Goal: Information Seeking & Learning: Learn about a topic

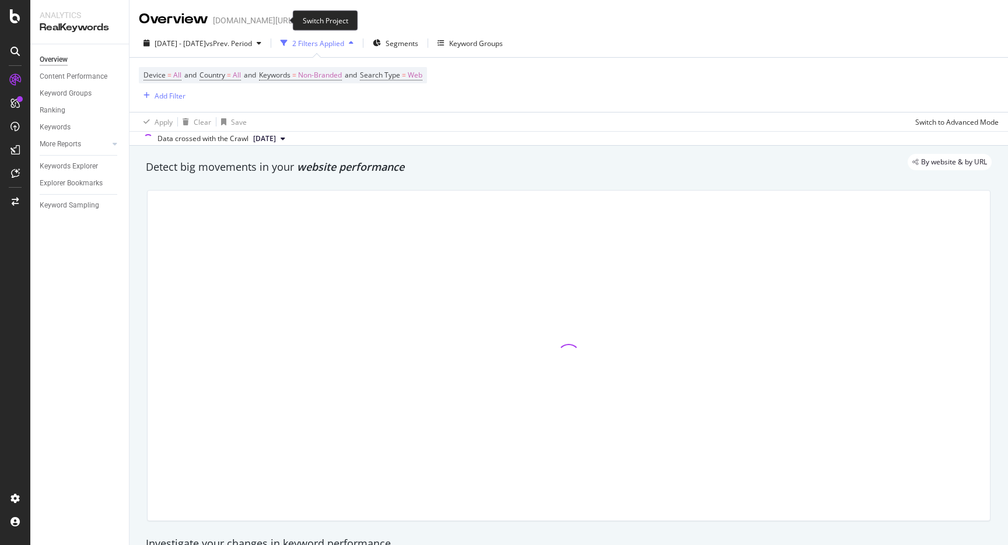
click at [300, 19] on icon "arrow-right-arrow-left" at bounding box center [303, 20] width 7 height 8
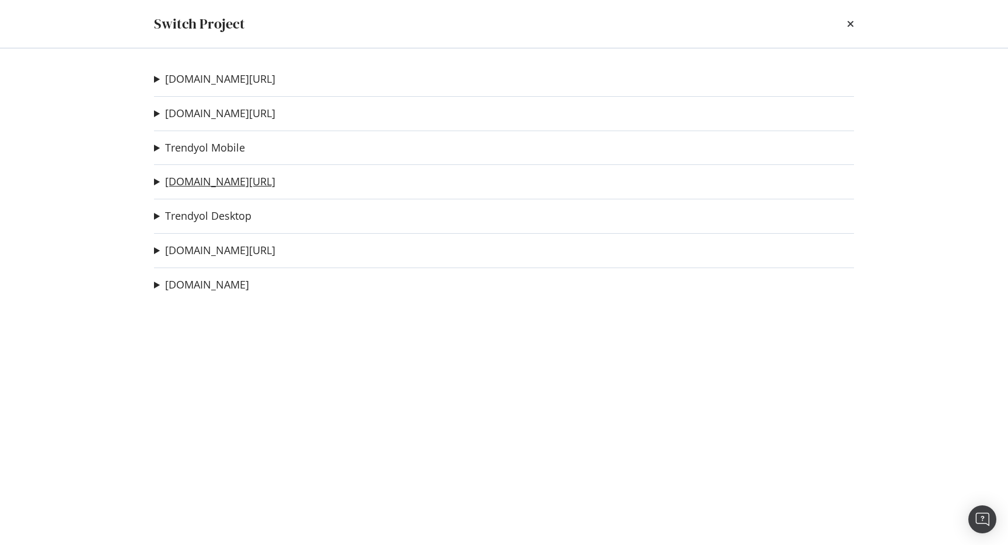
click at [229, 180] on link "[DOMAIN_NAME][URL]" at bounding box center [220, 182] width 110 height 12
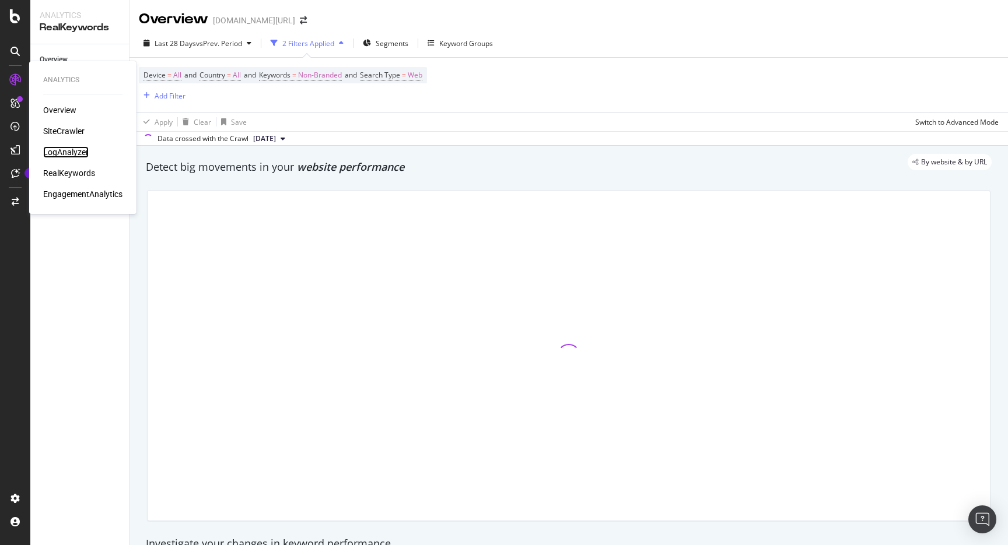
click at [75, 156] on div "LogAnalyzer" at bounding box center [65, 152] width 45 height 12
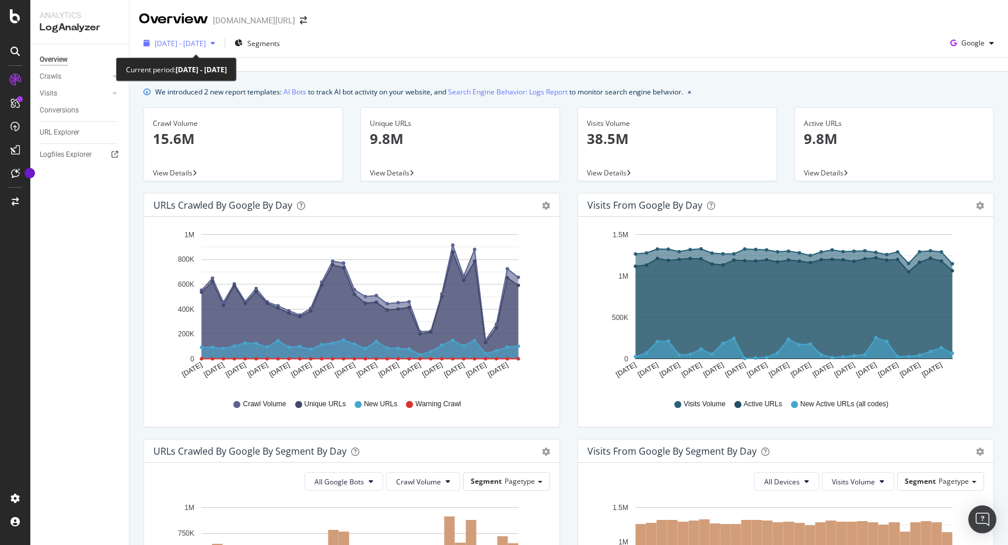
click at [206, 39] on span "2025 Aug. 15th - Sep. 13th" at bounding box center [180, 43] width 51 height 10
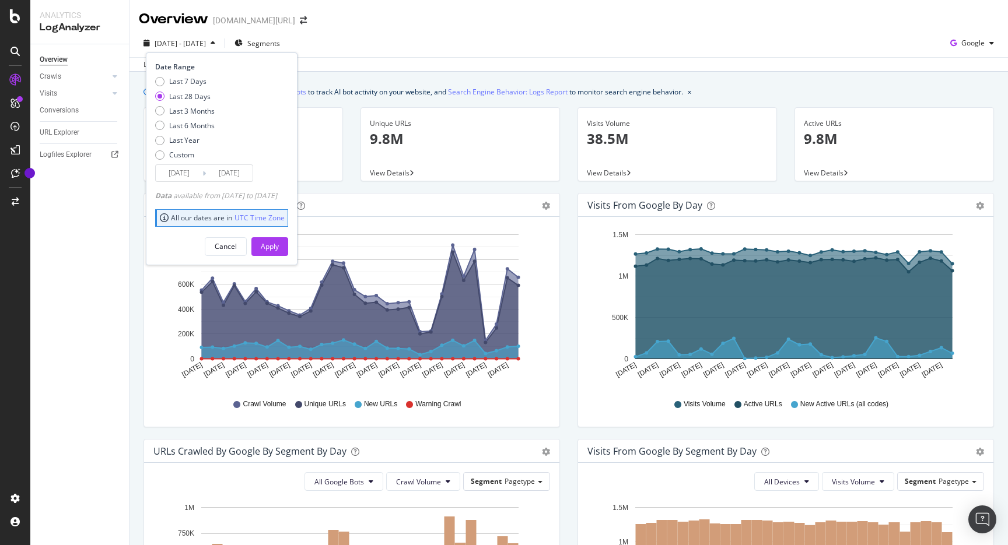
click at [446, 44] on div "2025 Aug. 15th - Sep. 13th Segments Date Range Last 7 Days Last 28 Days Last 3 …" at bounding box center [568, 45] width 878 height 23
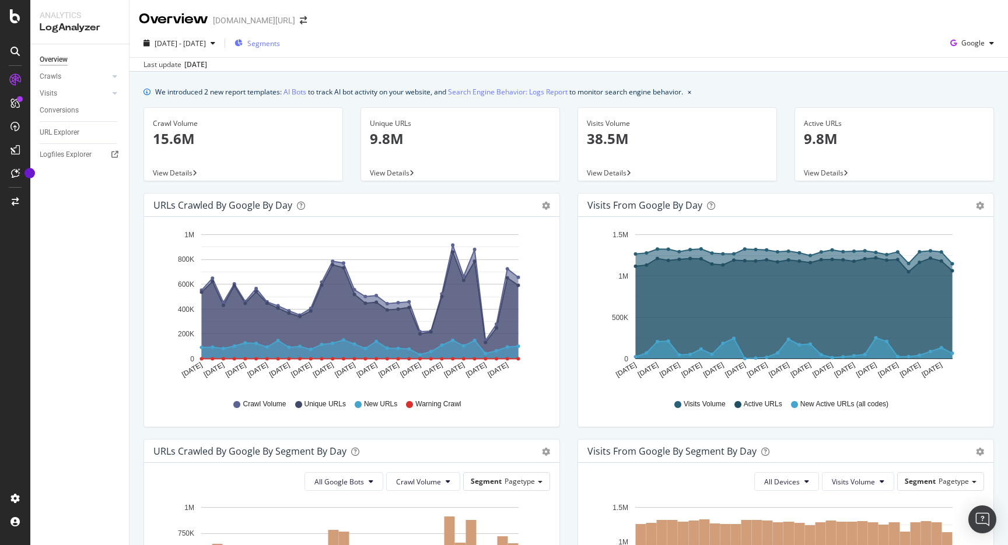
click at [280, 37] on div "Segments" at bounding box center [256, 42] width 45 height 17
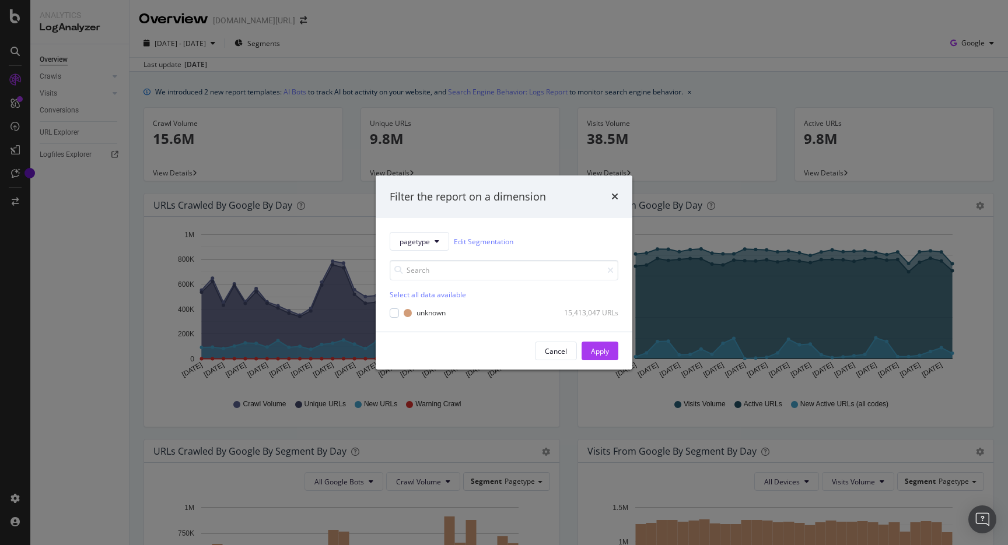
click at [415, 37] on div "Filter the report on a dimension pagetype Edit Segmentation Select all data ava…" at bounding box center [504, 272] width 1008 height 545
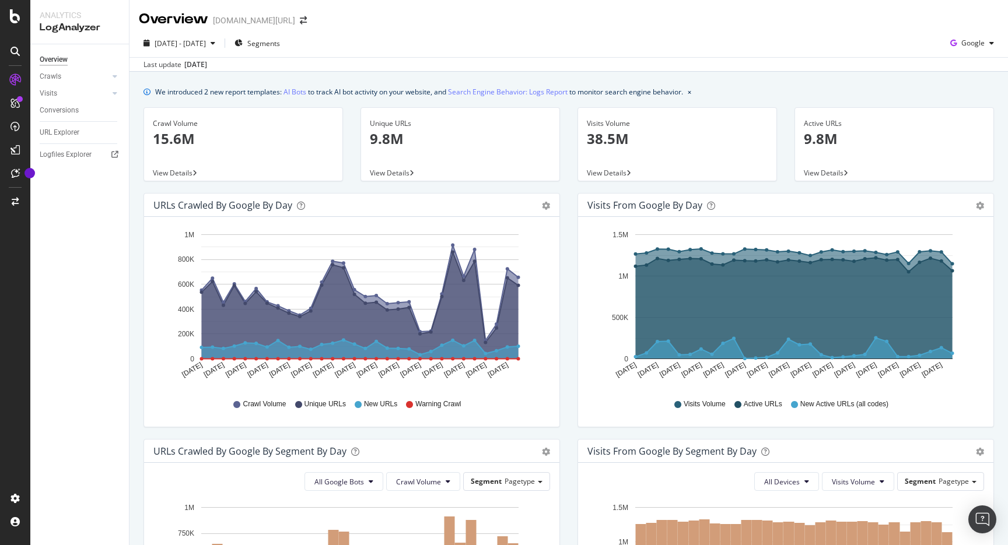
click at [75, 138] on div "URL Explorer" at bounding box center [84, 132] width 89 height 17
click at [74, 127] on div "URL Explorer" at bounding box center [60, 133] width 40 height 12
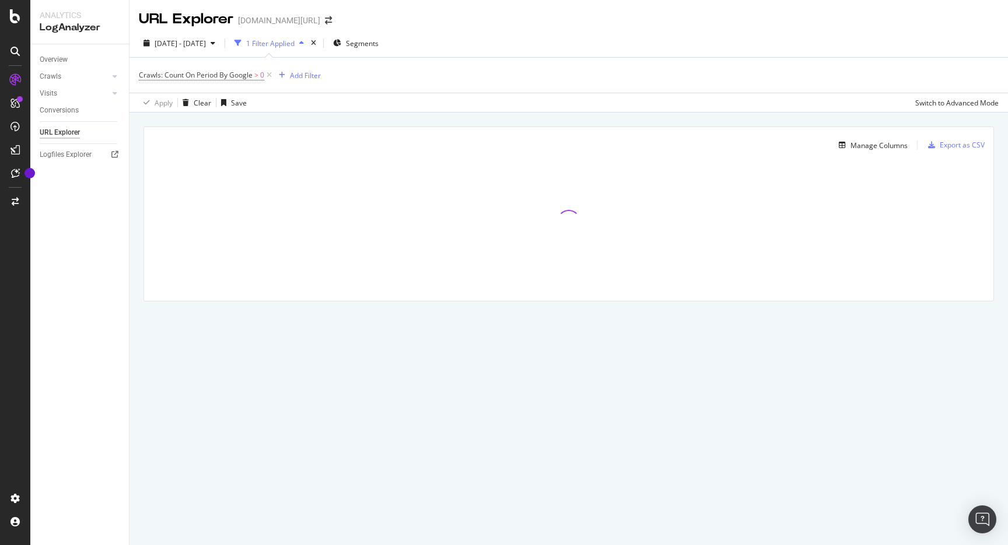
click at [318, 83] on div "Crawls: Count On Period By Google > 0 Add Filter" at bounding box center [230, 75] width 182 height 16
click at [316, 79] on div "Add Filter" at bounding box center [305, 76] width 31 height 10
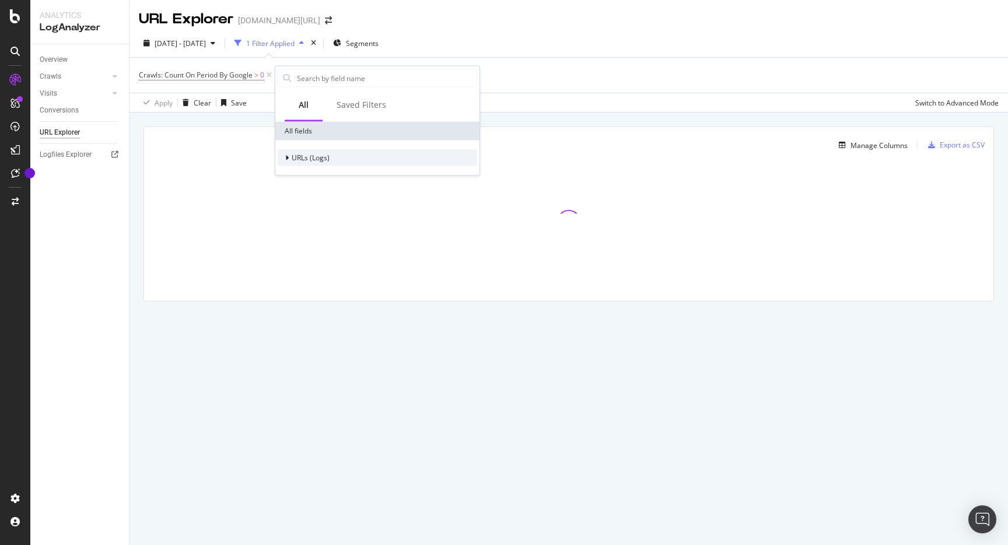
click at [316, 153] on span "URLs (Logs)" at bounding box center [311, 158] width 38 height 10
click at [331, 176] on span "URL Scheme" at bounding box center [319, 174] width 41 height 10
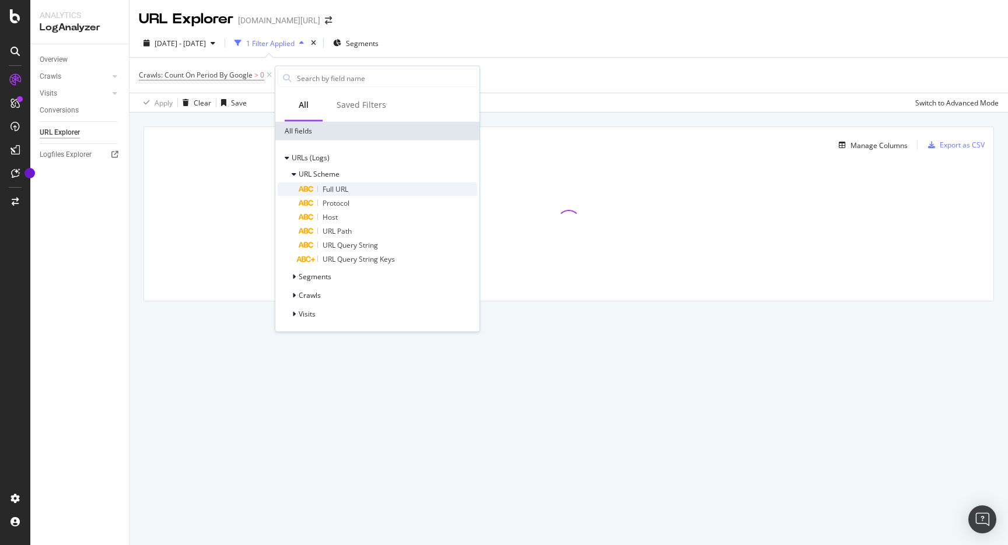
click at [348, 190] on span "Full URL" at bounding box center [336, 189] width 26 height 10
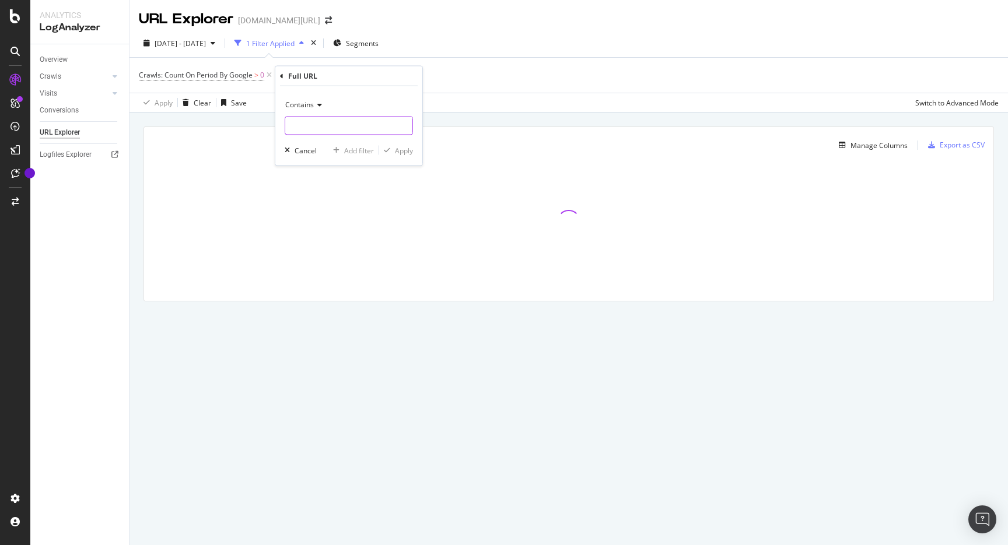
click at [369, 131] on input "text" at bounding box center [348, 126] width 127 height 19
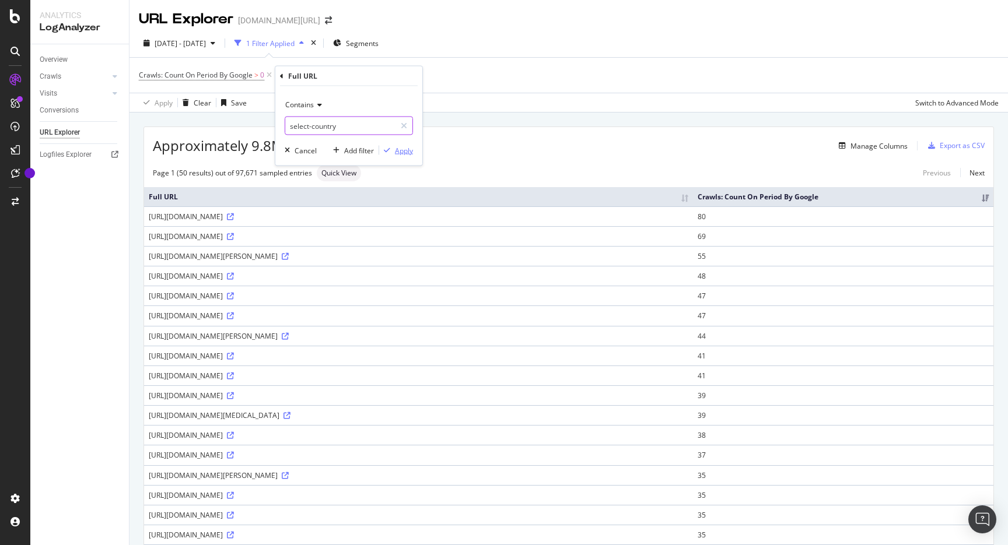
type input "select-country"
click at [400, 151] on div "Apply" at bounding box center [404, 150] width 18 height 10
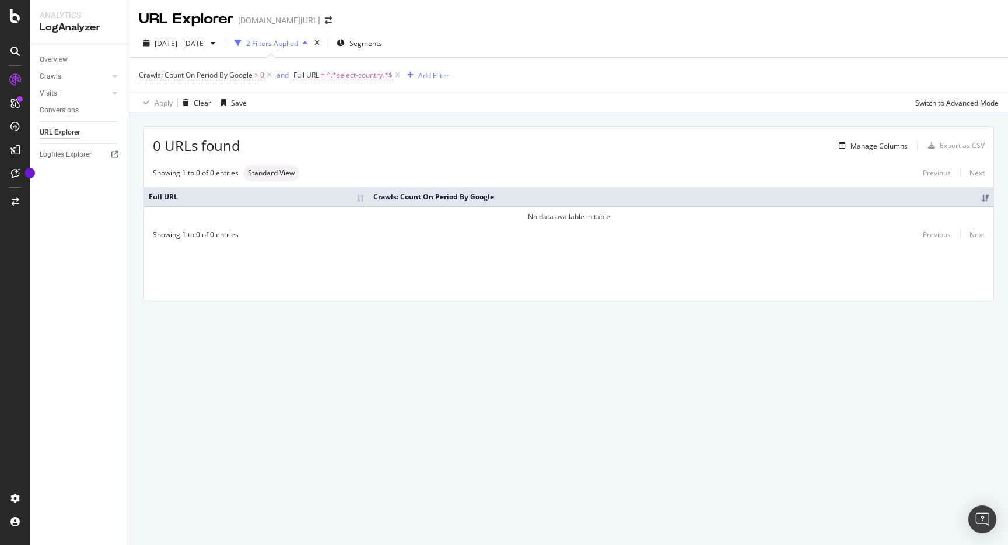
click at [336, 68] on span "^.*select-country.*$" at bounding box center [360, 75] width 66 height 16
click at [553, 83] on div "Crawls: Count On Period By Google > 0 and Full URL = ^.*select-country.*$ Add F…" at bounding box center [569, 75] width 860 height 35
click at [220, 51] on div "2025 Aug. 15th - Sep. 13th" at bounding box center [179, 42] width 81 height 17
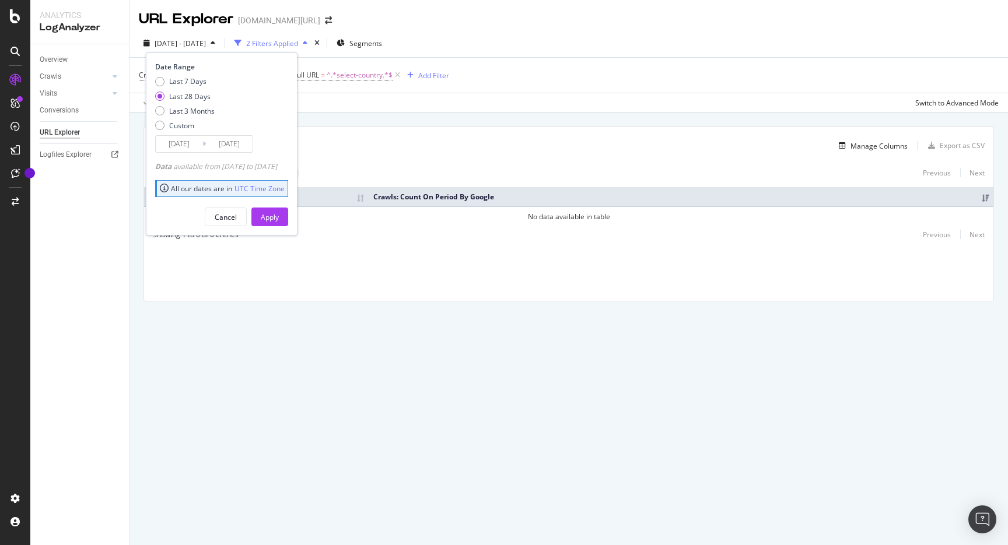
click at [199, 119] on div "Last 7 Days Last 28 Days Last 3 Months Custom" at bounding box center [184, 105] width 59 height 59
click at [201, 114] on div "Last 3 Months" at bounding box center [191, 111] width 45 height 10
type input "2025/06/14"
click at [279, 218] on div "Apply" at bounding box center [270, 217] width 18 height 10
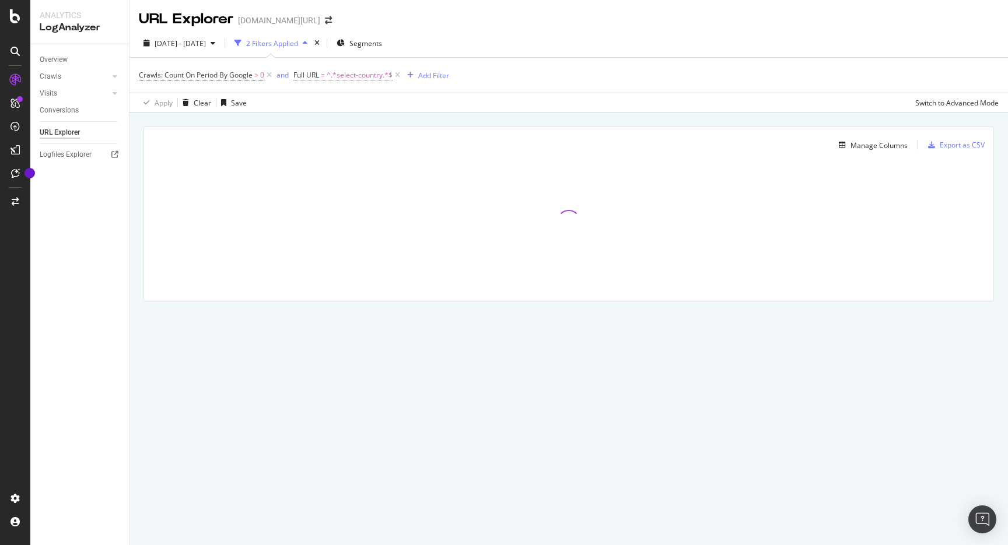
click at [342, 79] on span "^.*select-country.*$" at bounding box center [360, 75] width 66 height 16
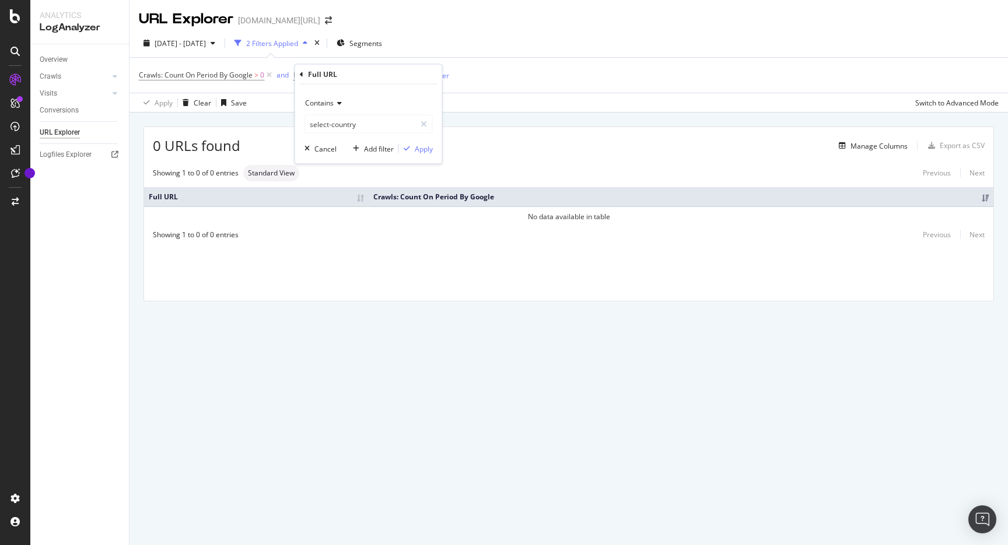
click at [542, 72] on div "Crawls: Count On Period By Google > 0 and Full URL = ^.*select-country.*$ Add F…" at bounding box center [569, 75] width 860 height 35
click at [351, 76] on span "^.*select-country.*$" at bounding box center [360, 75] width 66 height 16
click at [369, 129] on input "select-country" at bounding box center [360, 124] width 110 height 19
paste input "https://www.trendyol.com/en/"
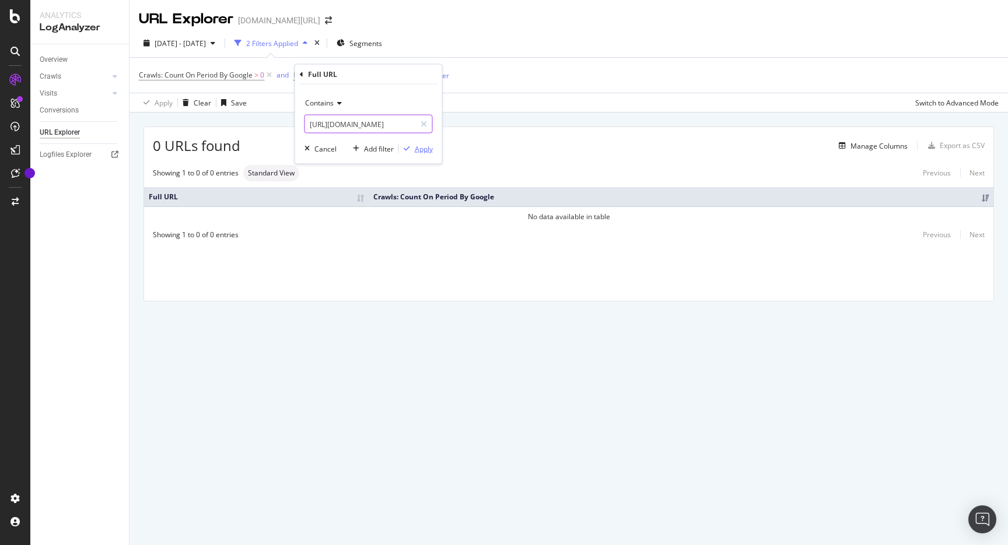
type input "https://www.trendyol.com/en/select-country"
click at [421, 153] on div "Apply" at bounding box center [424, 148] width 18 height 10
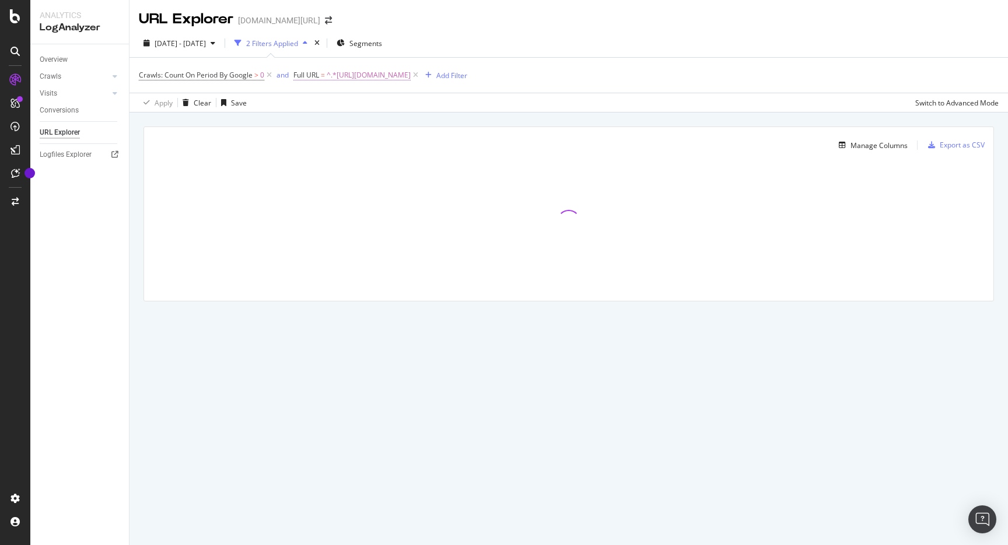
click at [411, 68] on span "^.*https://www.trendyol.com/en/select-country.*$" at bounding box center [369, 75] width 84 height 16
click at [382, 120] on input "https://www.trendyol.com/en/select-country" at bounding box center [360, 124] width 110 height 19
click at [366, 120] on input "https://www.trendyol.com/en/select-country" at bounding box center [360, 124] width 110 height 19
drag, startPoint x: 367, startPoint y: 120, endPoint x: 530, endPoint y: 123, distance: 162.7
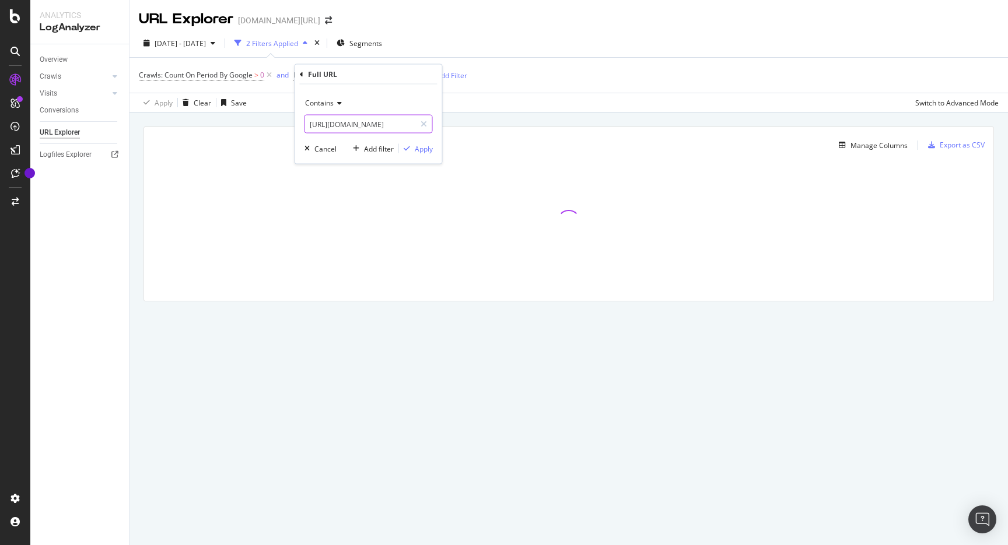
click at [530, 123] on body "Analytics LogAnalyzer Overview Crawls Daily Distribution Segments Distribution …" at bounding box center [504, 272] width 1008 height 545
click at [384, 120] on input "https://www.trendyol.com/en/select-country" at bounding box center [360, 124] width 110 height 19
click at [489, 37] on div "2025 Jun. 14th - Sep. 13th 2 Filters Applied Segments" at bounding box center [568, 45] width 878 height 23
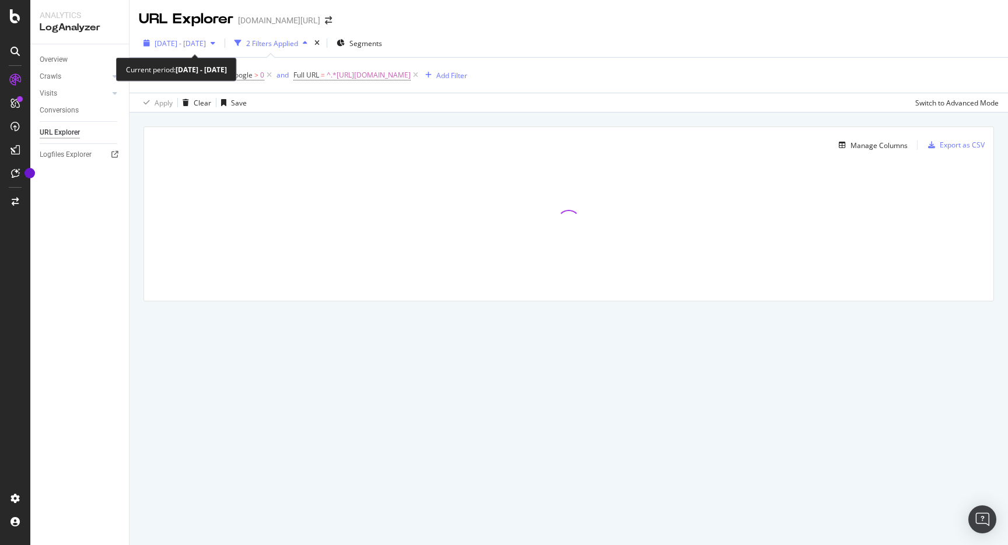
click at [206, 47] on span "2025 Jun. 14th - Sep. 13th" at bounding box center [180, 43] width 51 height 10
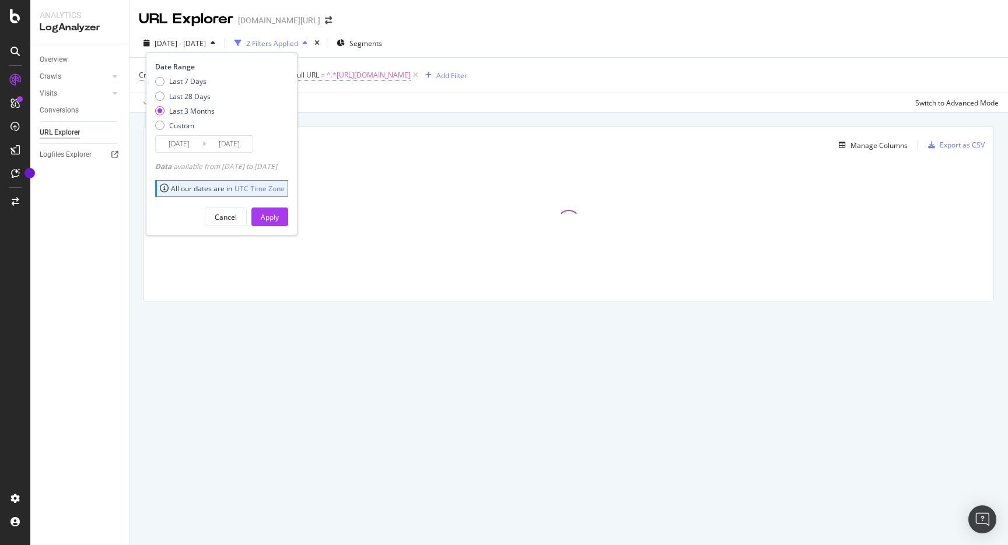
click at [467, 31] on div "2025 Jun. 14th - Sep. 13th 2 Filters Applied Segments Date Range Last 7 Days La…" at bounding box center [568, 70] width 878 height 83
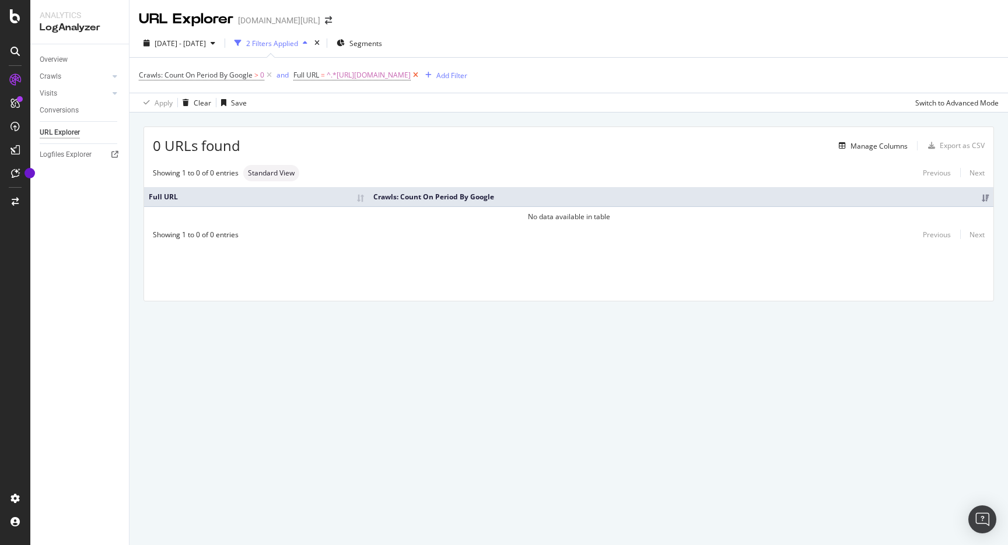
click at [420, 77] on icon at bounding box center [416, 75] width 10 height 12
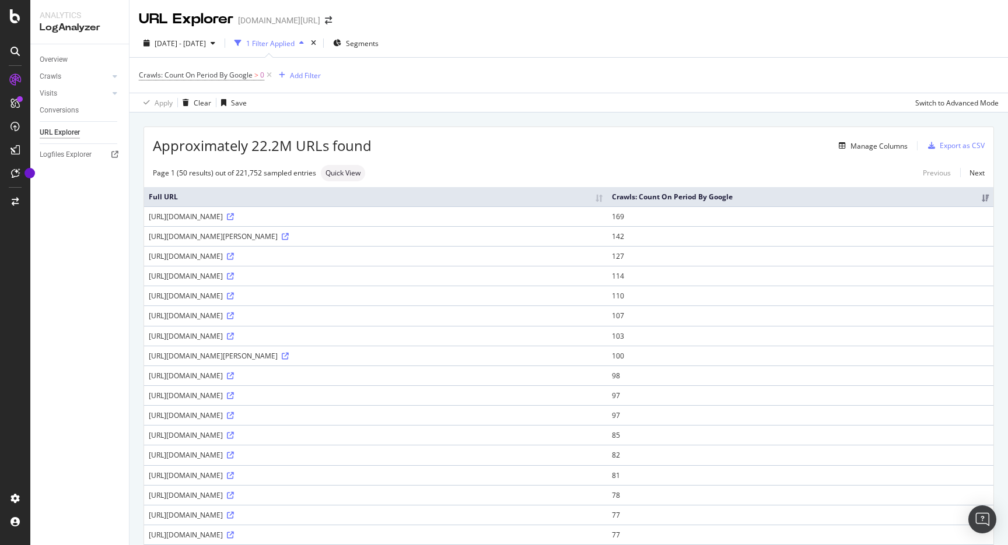
click at [570, 55] on div "2025 Jun. 14th - Sep. 13th 1 Filter Applied Segments" at bounding box center [568, 45] width 878 height 23
click at [304, 74] on div "Add Filter" at bounding box center [305, 76] width 31 height 10
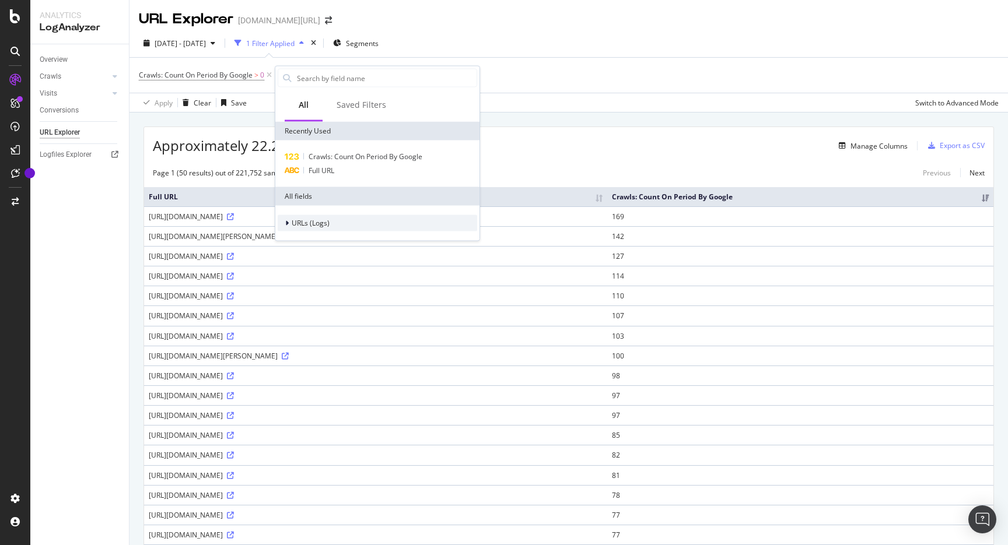
click at [292, 230] on div "URLs (Logs)" at bounding box center [377, 223] width 199 height 16
click at [305, 245] on div "URL Scheme" at bounding box center [309, 240] width 62 height 12
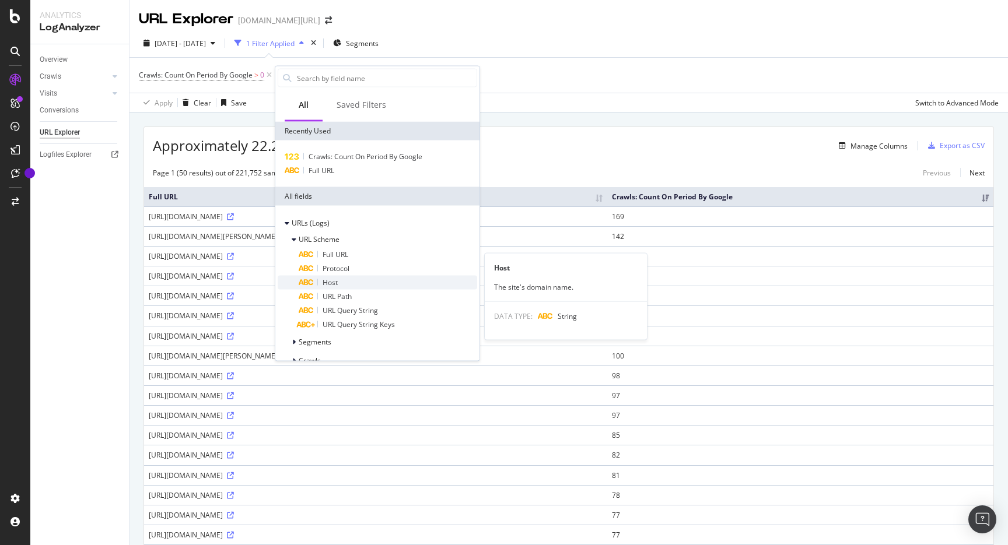
scroll to position [36, 0]
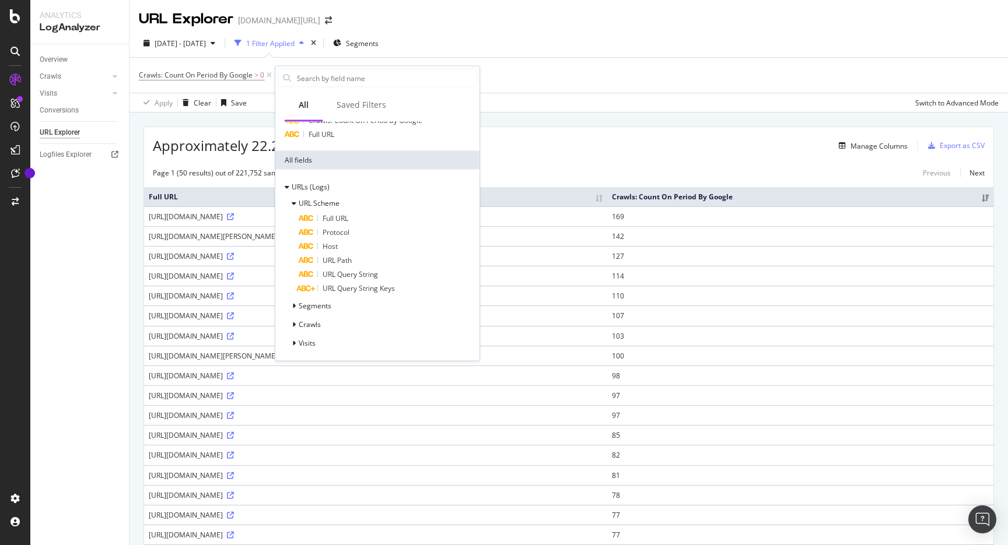
click at [556, 38] on div "2025 Jun. 14th - Sep. 13th 1 Filter Applied Segments" at bounding box center [568, 45] width 878 height 23
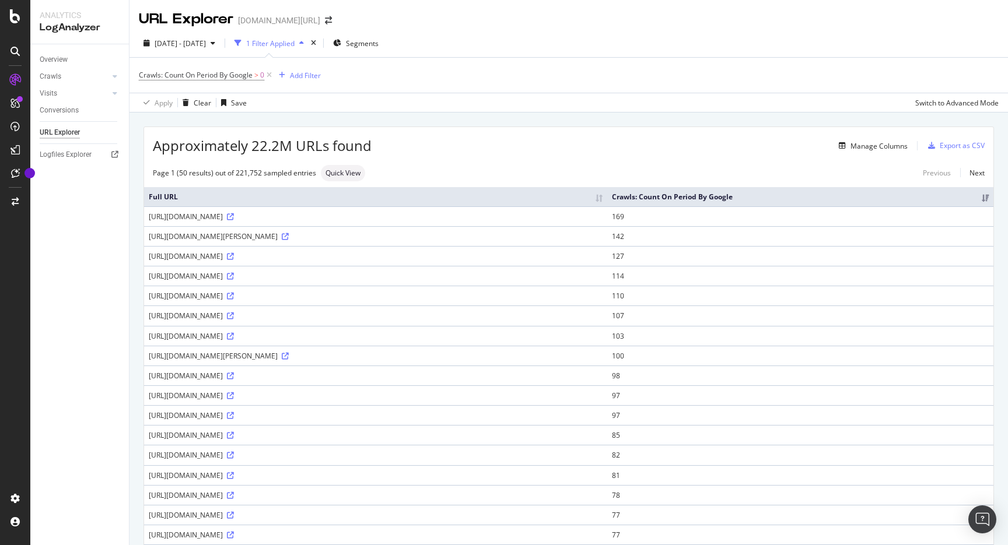
click at [983, 198] on th "Crawls: Count On Period By Google" at bounding box center [800, 196] width 386 height 19
click at [809, 38] on div "2025 Jun. 14th - Sep. 13th 1 Filter Applied Segments" at bounding box center [568, 45] width 878 height 23
click at [780, 71] on div "Crawls: Count On Period By Google > 0 Add Filter" at bounding box center [569, 75] width 860 height 35
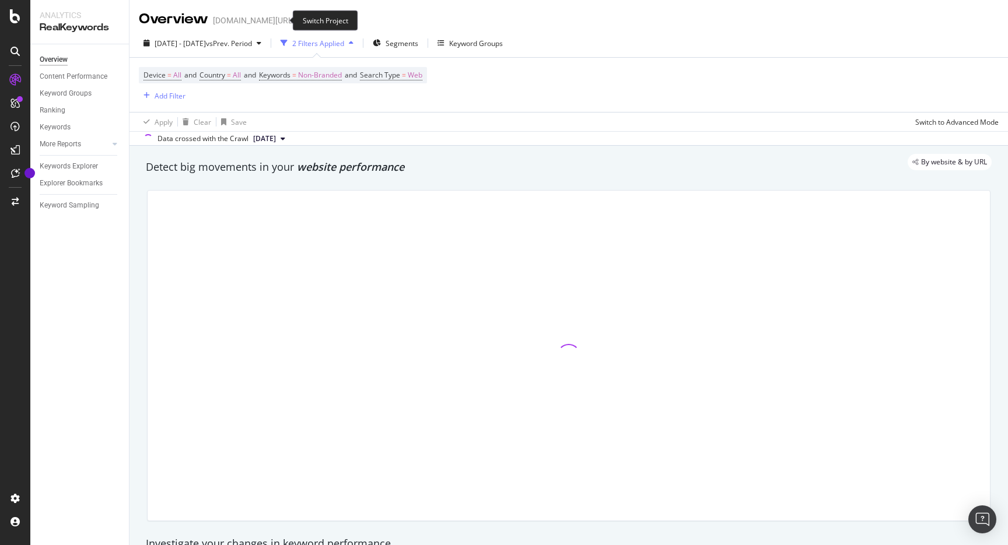
click at [295, 22] on span at bounding box center [303, 20] width 16 height 8
click at [300, 21] on icon "arrow-right-arrow-left" at bounding box center [303, 20] width 7 height 8
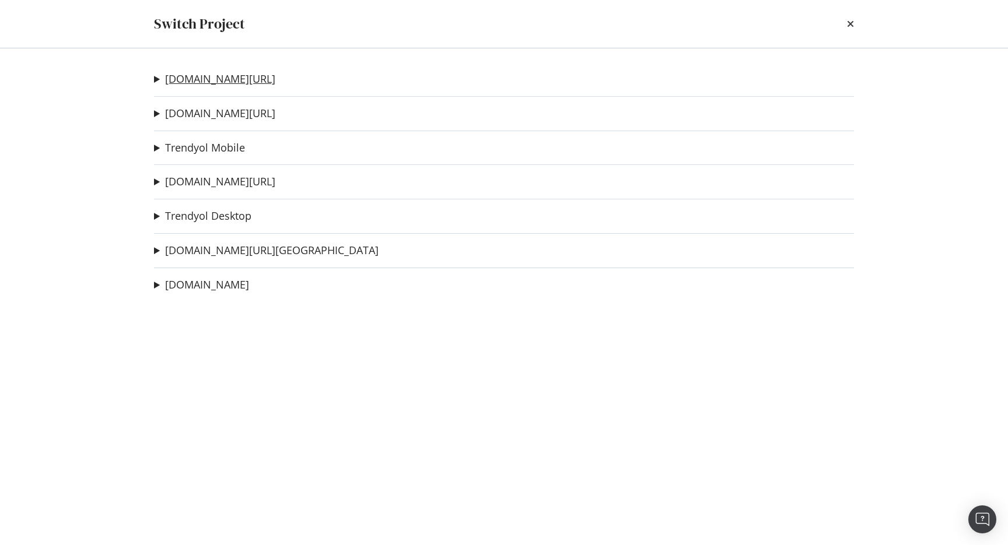
click at [238, 82] on link "[DOMAIN_NAME][URL]" at bounding box center [220, 79] width 110 height 12
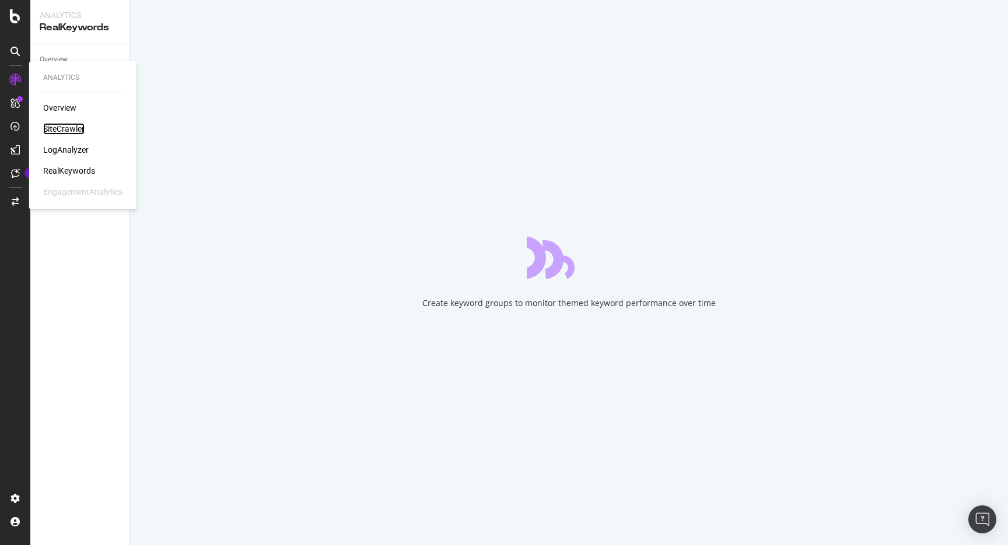
click at [60, 126] on div "SiteCrawler" at bounding box center [63, 129] width 41 height 12
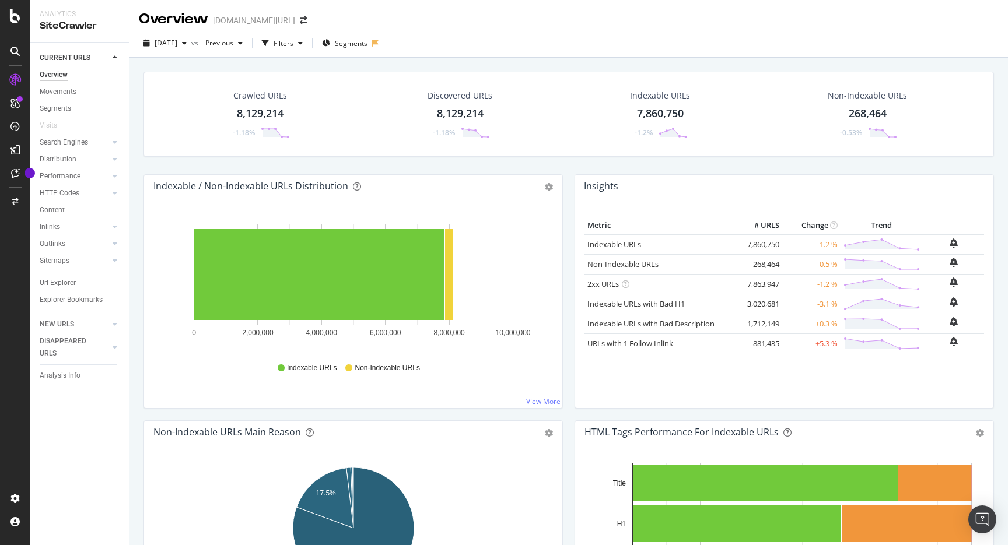
click at [63, 276] on div "Url Explorer" at bounding box center [84, 283] width 89 height 17
click at [63, 283] on div "Url Explorer" at bounding box center [58, 283] width 36 height 12
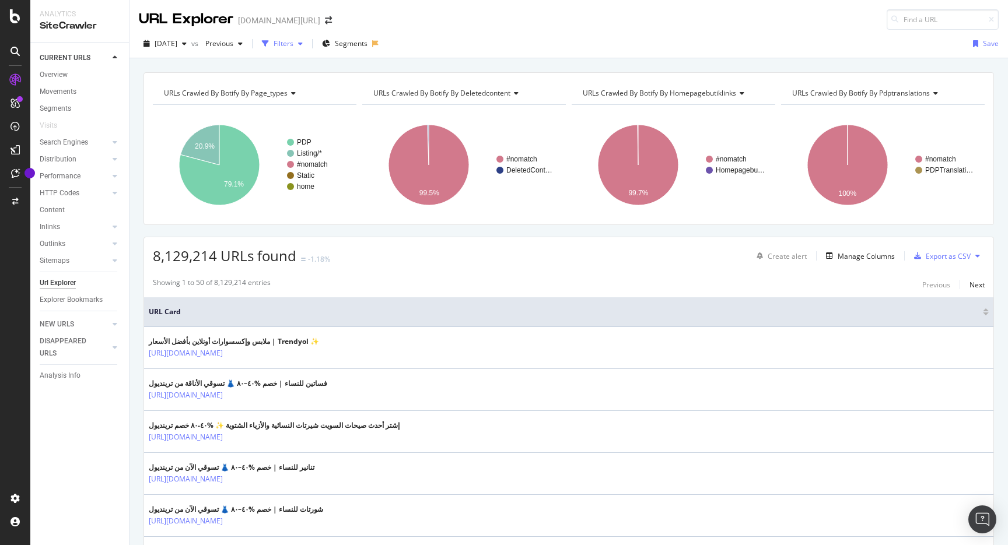
click at [307, 41] on div "button" at bounding box center [300, 43] width 14 height 7
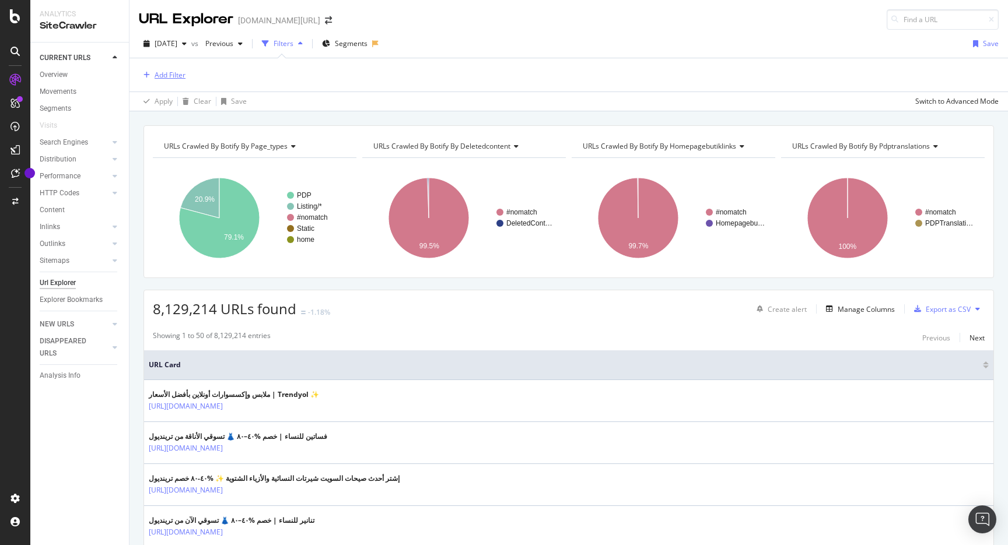
click at [174, 76] on div "Add Filter" at bounding box center [170, 75] width 31 height 10
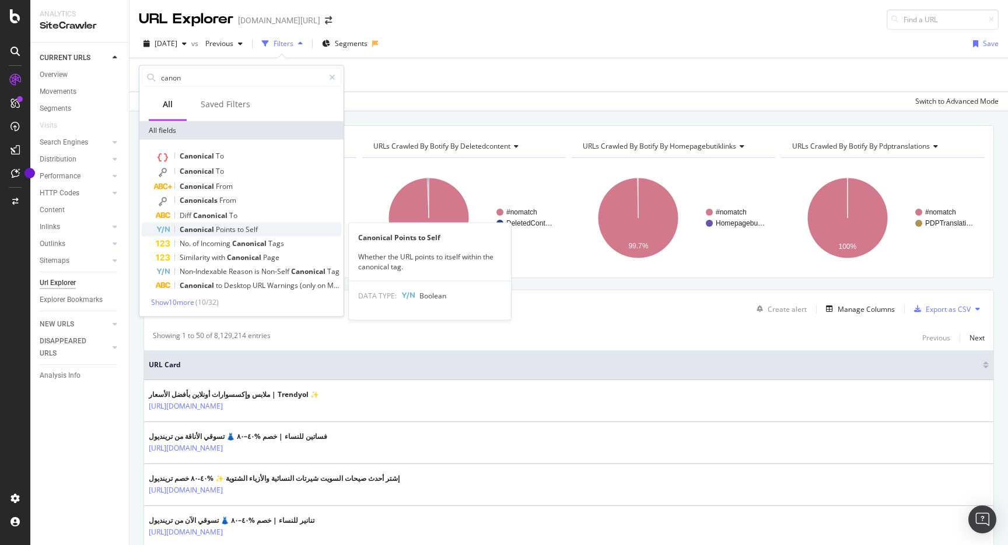
type input "canon"
click at [233, 230] on span "Points" at bounding box center [227, 230] width 22 height 10
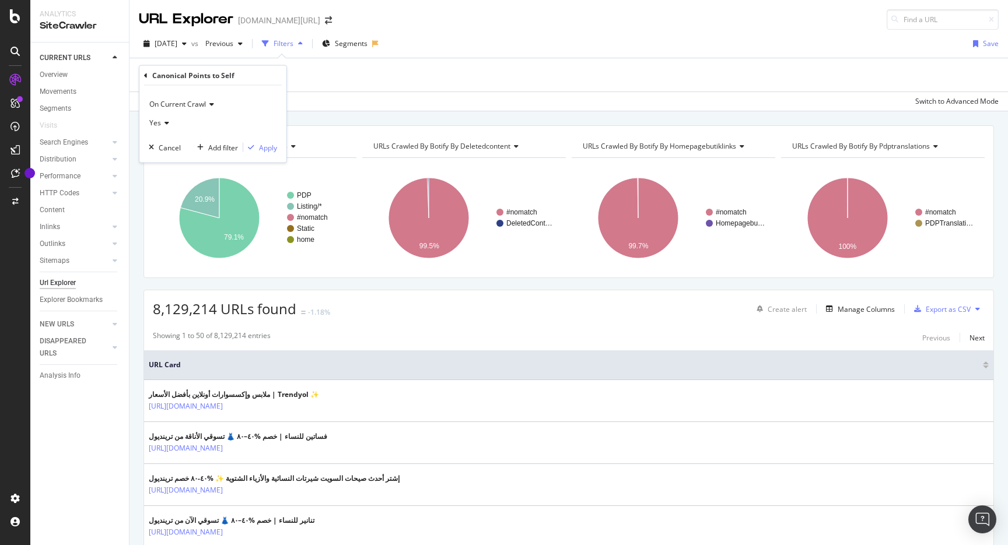
click at [165, 125] on icon at bounding box center [165, 123] width 8 height 7
click at [165, 156] on div "No" at bounding box center [214, 162] width 125 height 15
click at [256, 150] on div "Apply" at bounding box center [260, 147] width 34 height 10
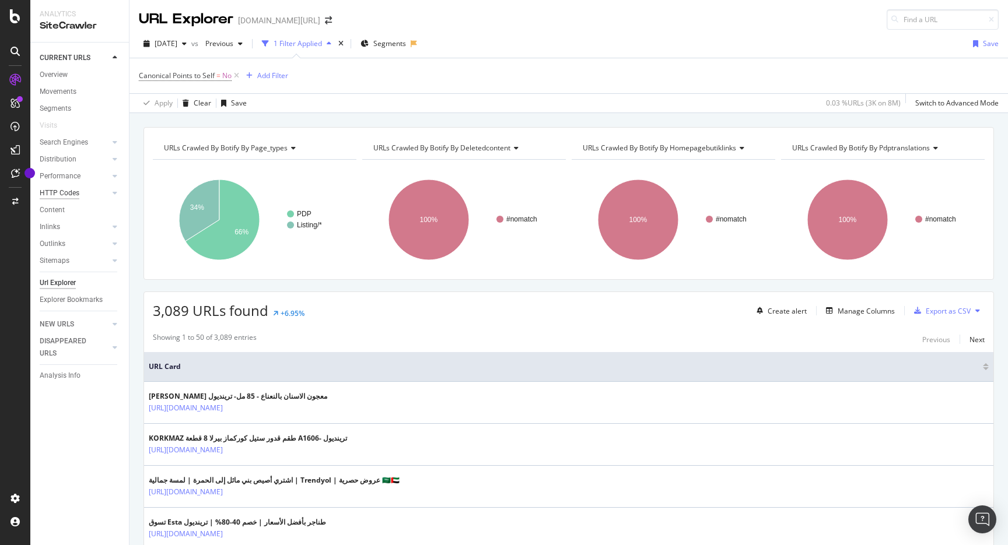
click at [66, 196] on div "HTTP Codes" at bounding box center [60, 193] width 40 height 12
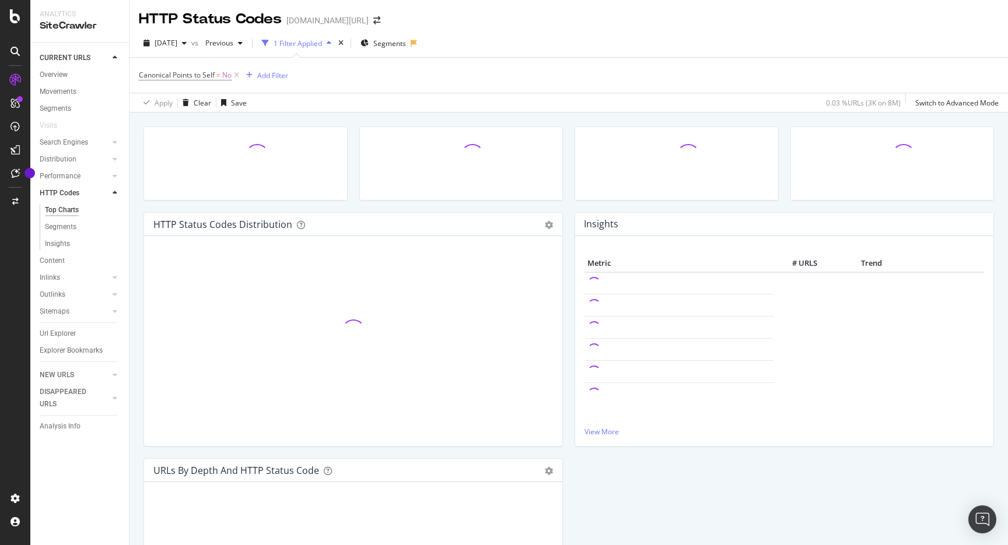
click at [234, 81] on span "Canonical Points to Self = No" at bounding box center [190, 75] width 103 height 16
click at [236, 76] on icon at bounding box center [237, 75] width 10 height 12
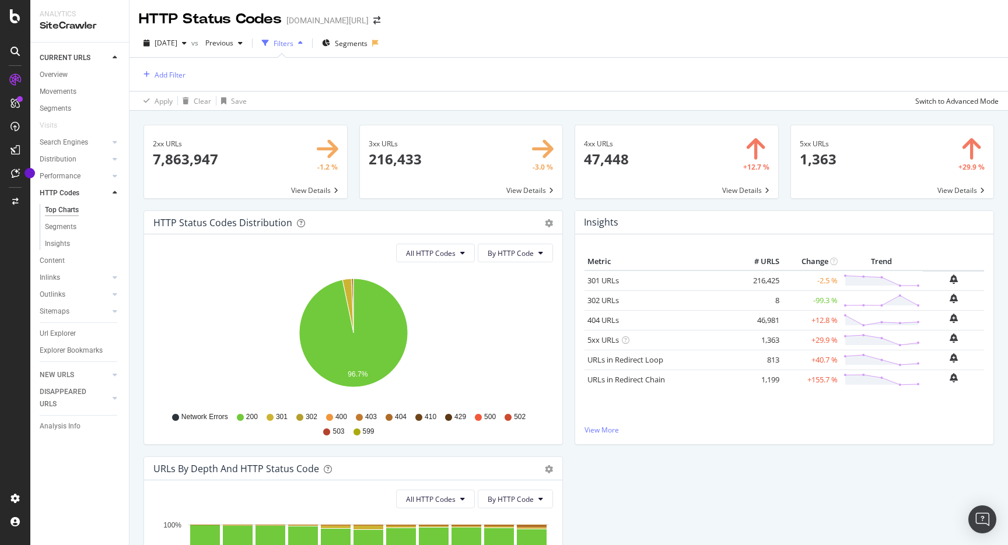
click at [426, 82] on div "Add Filter" at bounding box center [569, 74] width 860 height 33
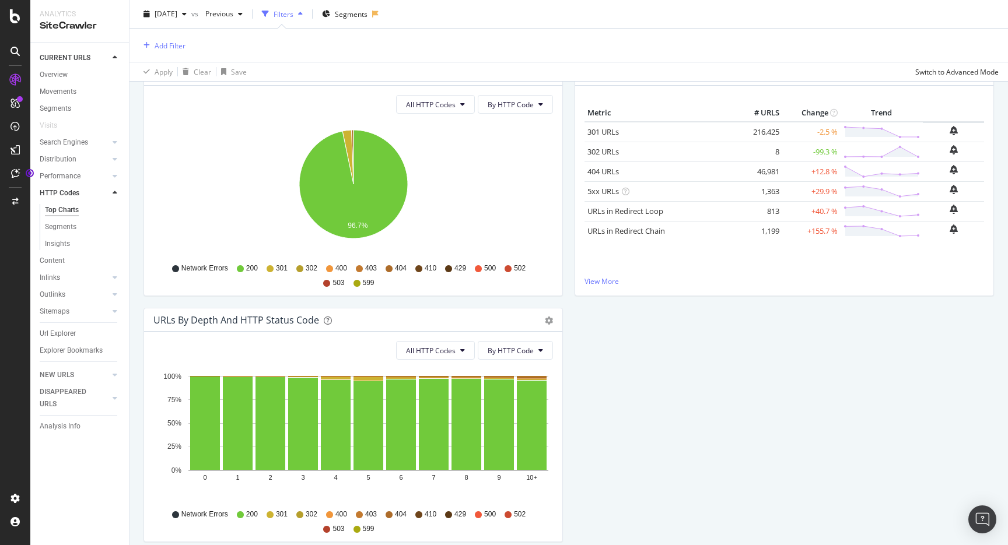
scroll to position [162, 0]
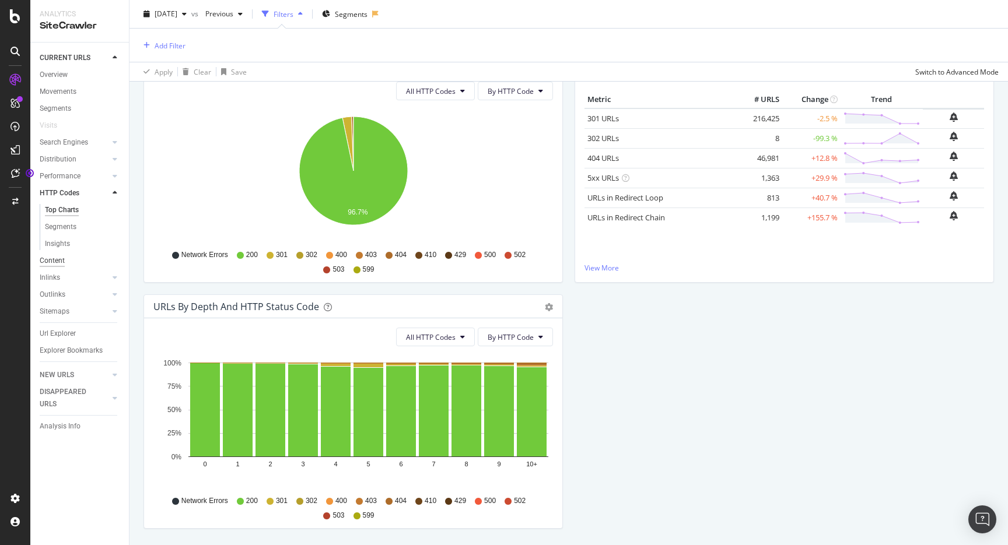
click at [62, 261] on div "Content" at bounding box center [52, 261] width 25 height 12
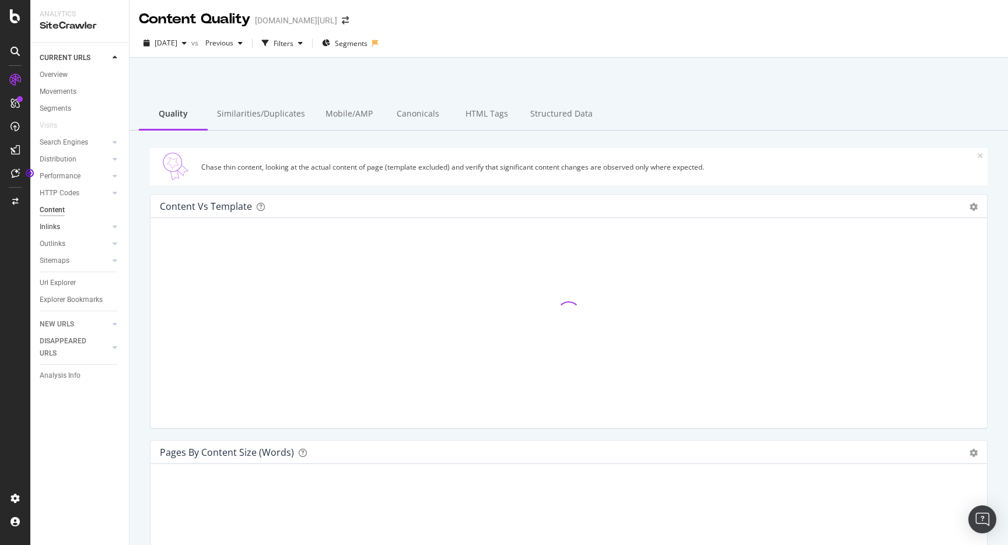
click at [64, 223] on link "Inlinks" at bounding box center [74, 227] width 69 height 12
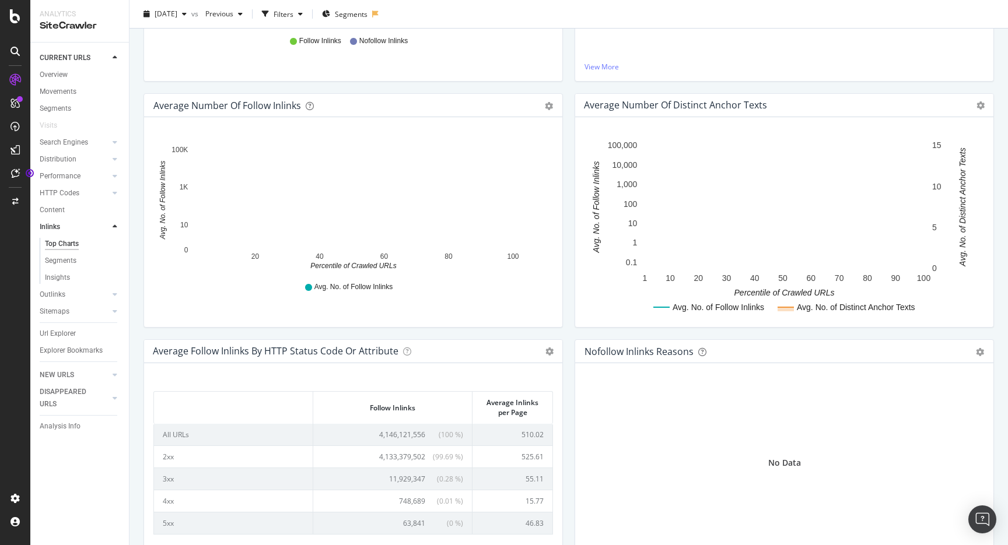
scroll to position [391, 0]
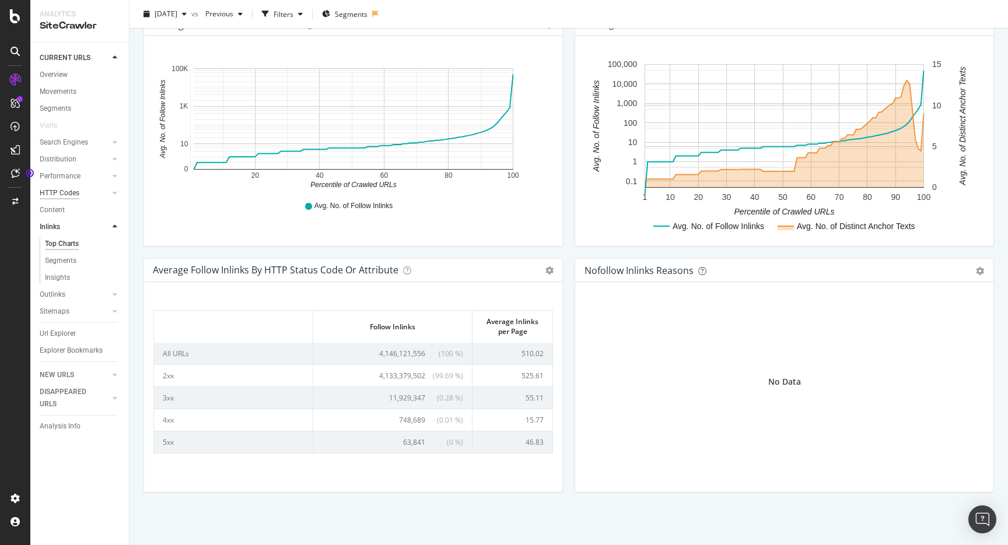
click at [69, 191] on div "HTTP Codes" at bounding box center [60, 193] width 40 height 12
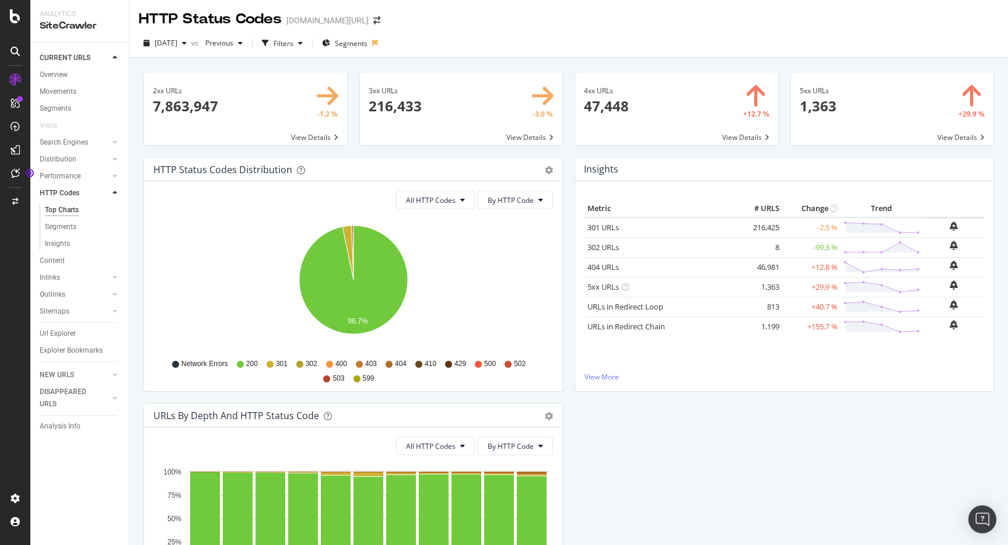
click at [78, 169] on div "Performance" at bounding box center [84, 176] width 89 height 17
click at [66, 155] on div "Distribution" at bounding box center [58, 159] width 37 height 12
